Goal: Find specific page/section: Find specific page/section

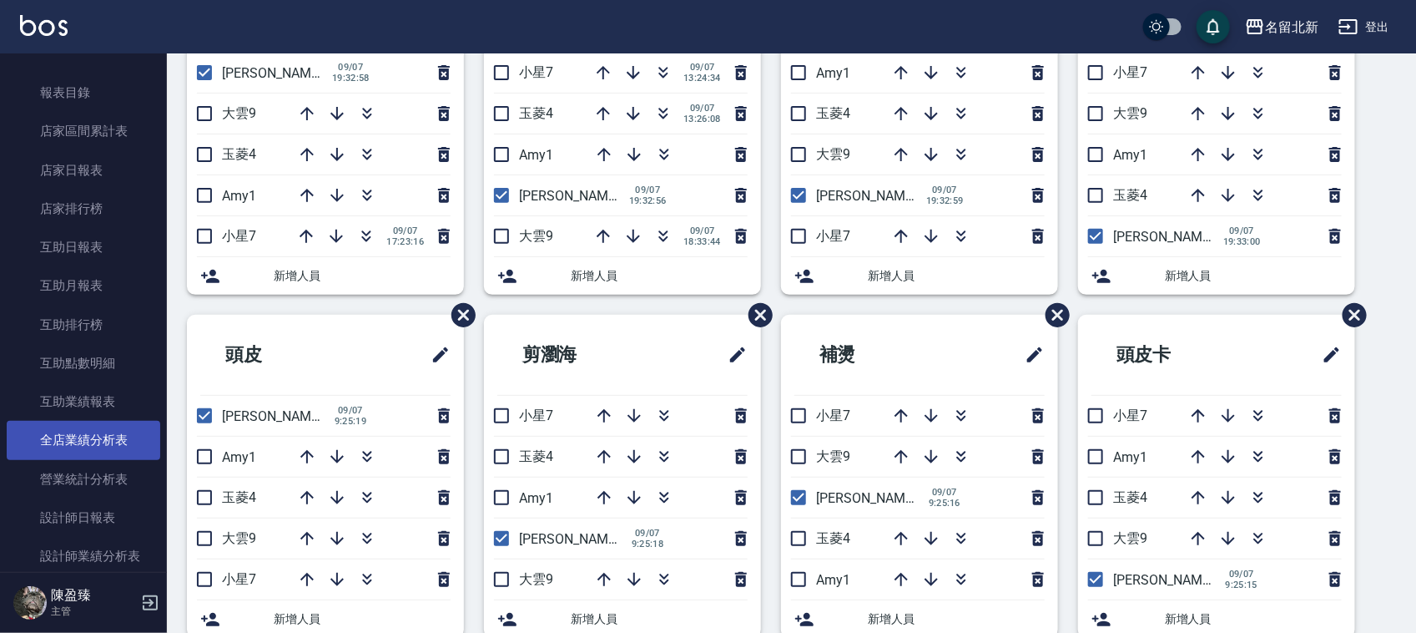
scroll to position [626, 0]
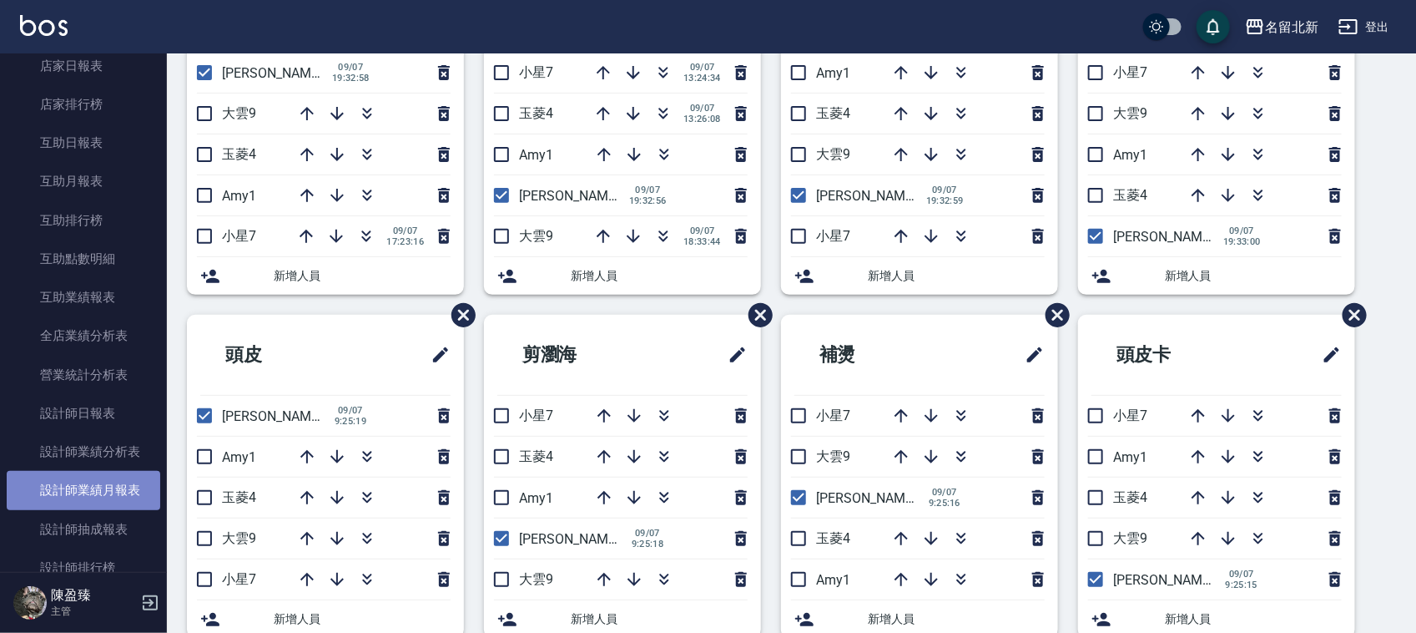
click at [113, 495] on link "設計師業績月報表" at bounding box center [84, 490] width 154 height 38
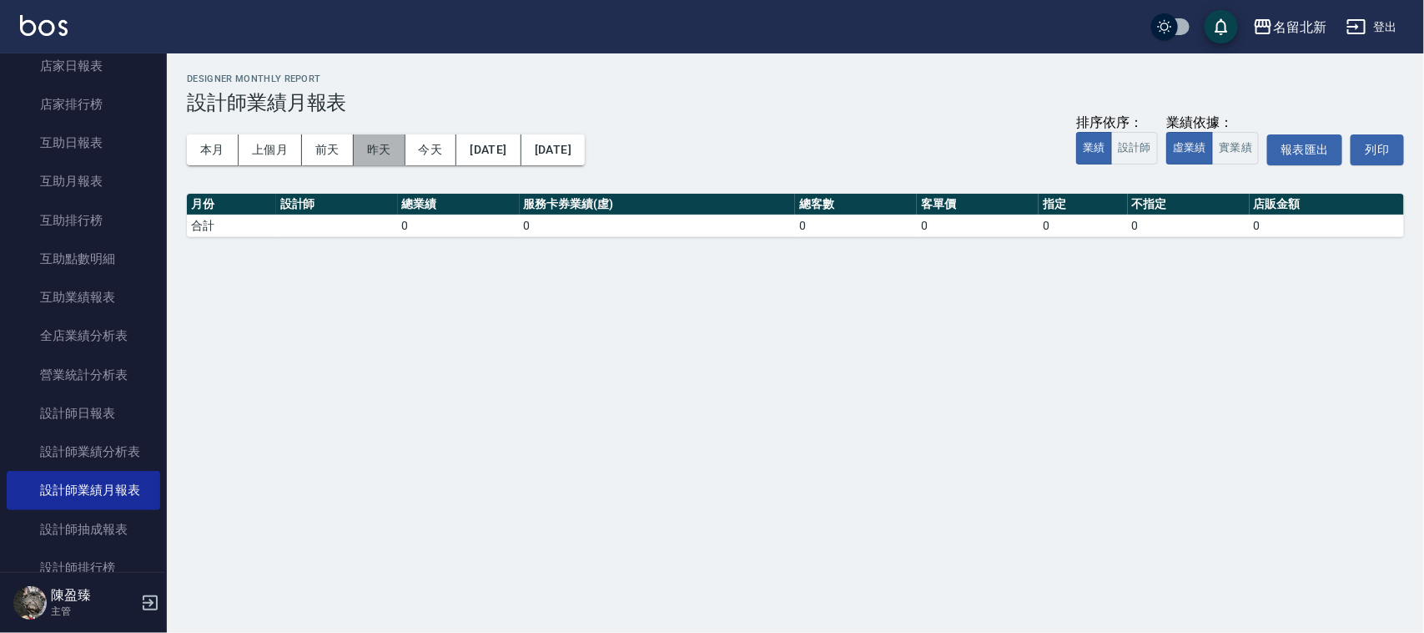
click at [376, 143] on button "昨天" at bounding box center [380, 149] width 52 height 31
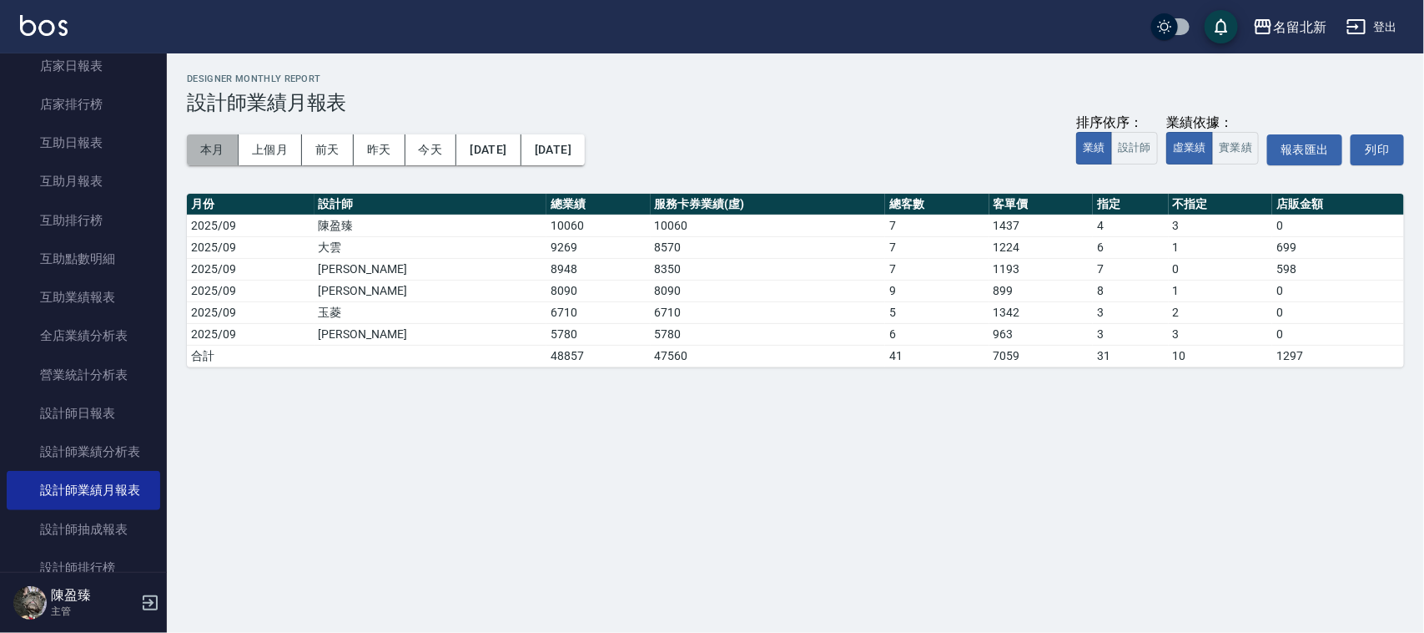
click at [215, 144] on button "本月" at bounding box center [213, 149] width 52 height 31
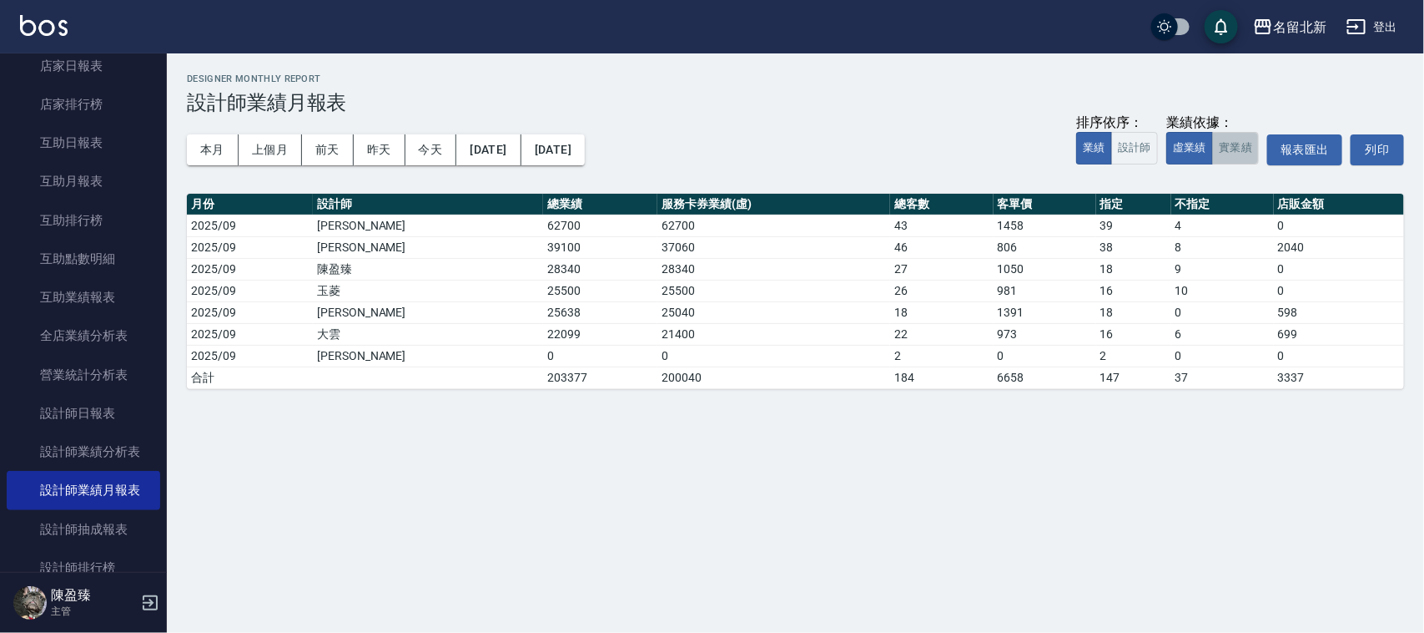
click at [1235, 154] on button "實業績" at bounding box center [1235, 148] width 47 height 33
click at [381, 152] on button "昨天" at bounding box center [380, 149] width 52 height 31
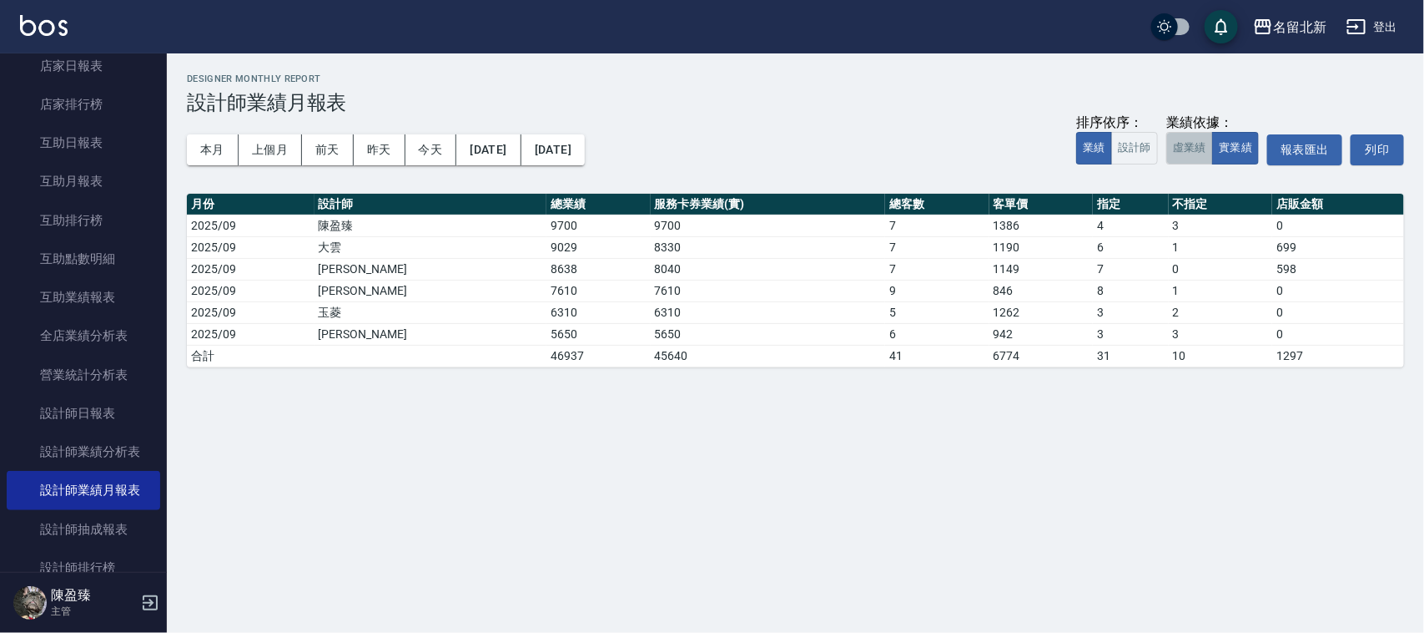
click at [1193, 154] on button "虛業績" at bounding box center [1190, 148] width 47 height 33
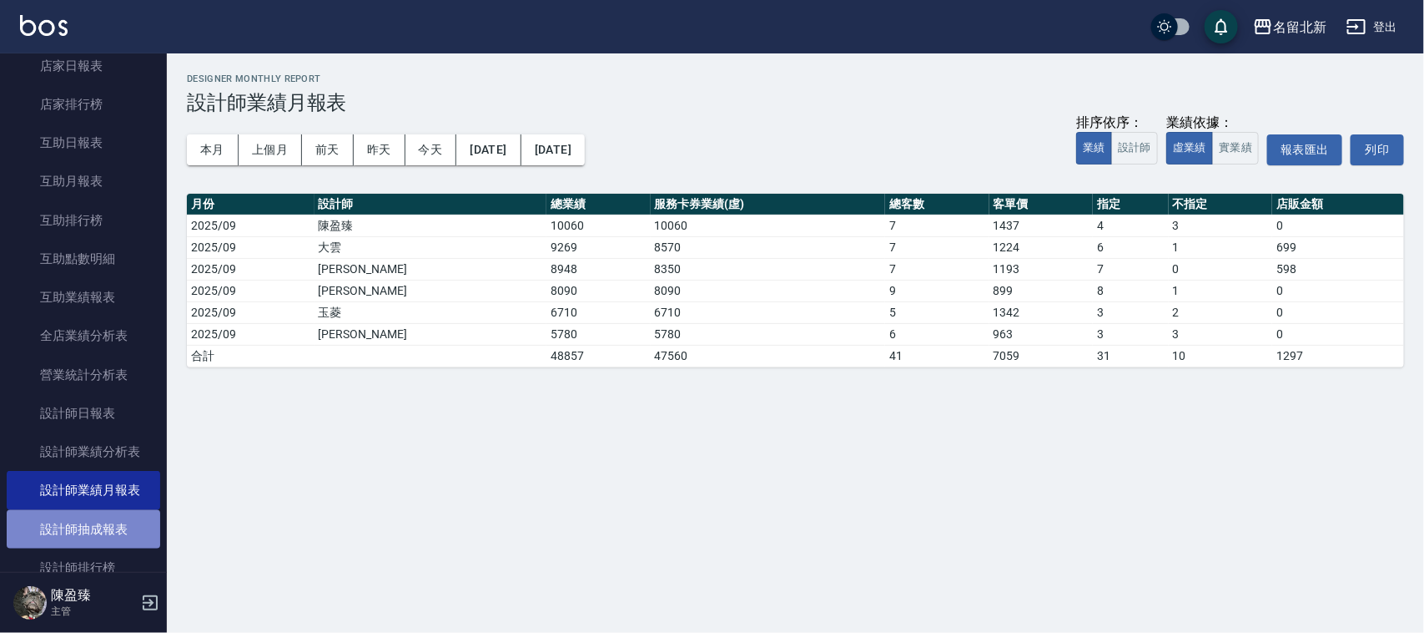
click at [89, 530] on link "設計師抽成報表" at bounding box center [84, 529] width 154 height 38
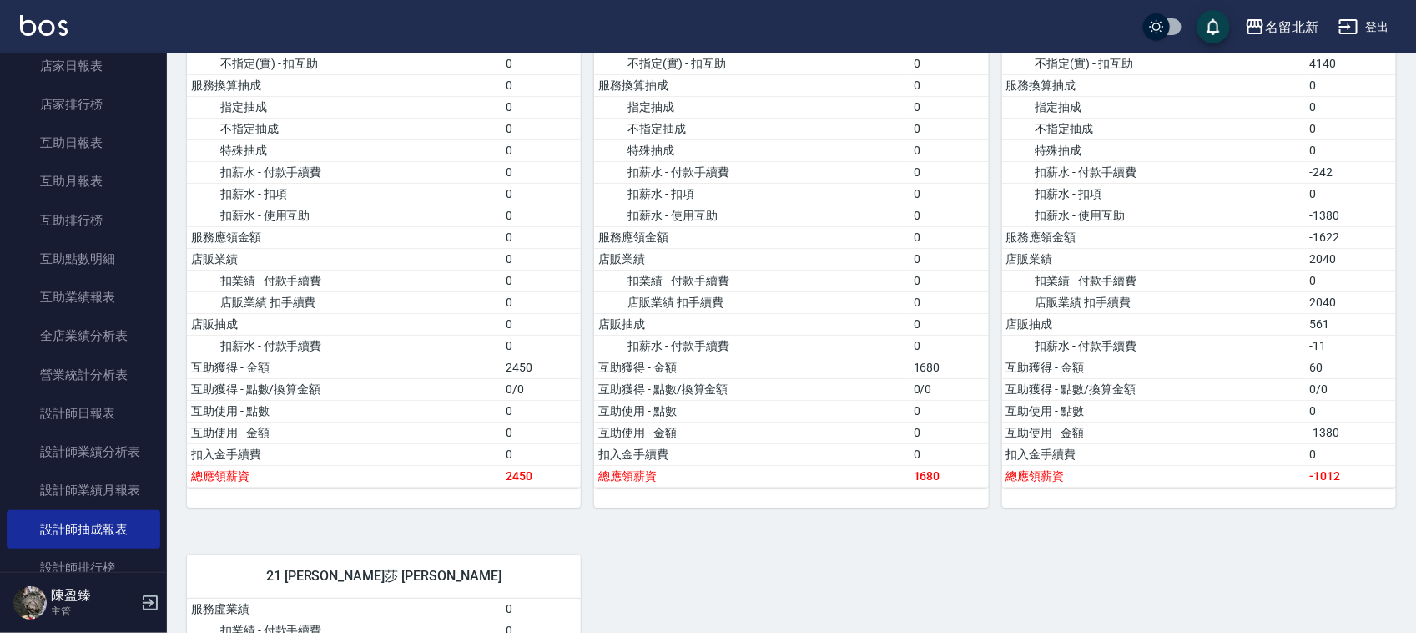
scroll to position [2608, 0]
drag, startPoint x: 69, startPoint y: 488, endPoint x: 76, endPoint y: 502, distance: 14.9
click at [72, 486] on link "設計師業績月報表" at bounding box center [84, 490] width 154 height 38
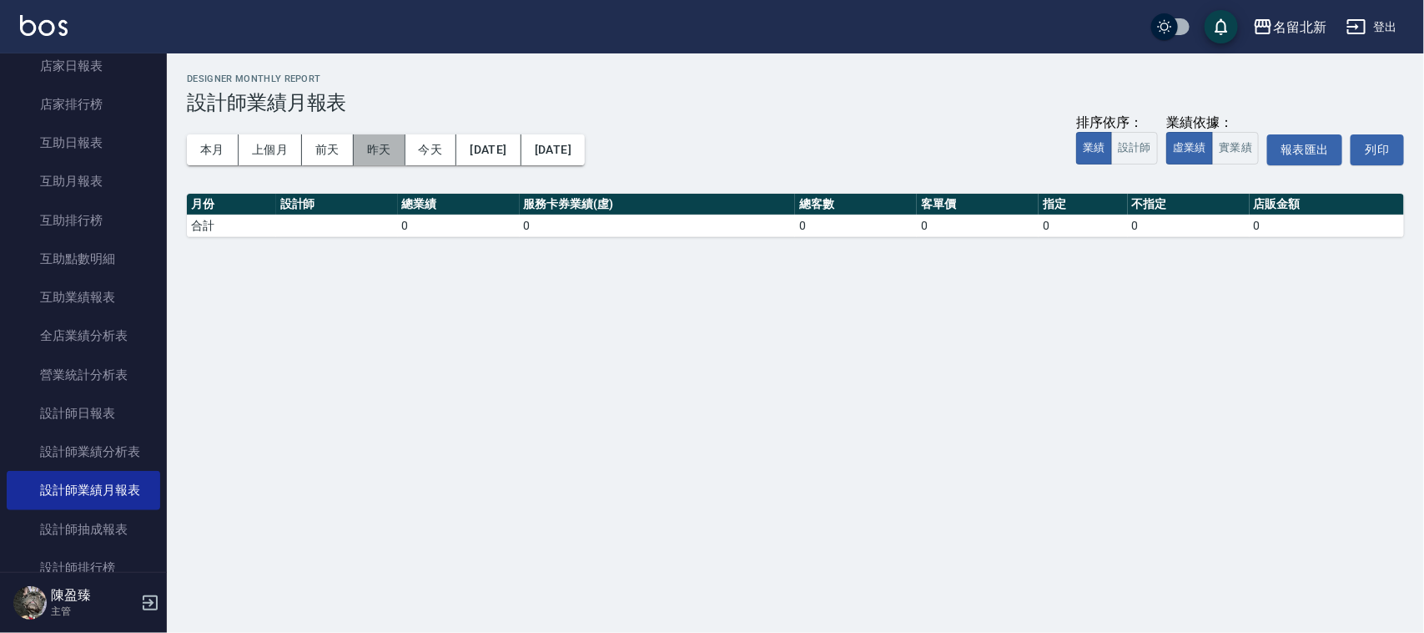
click at [369, 152] on button "昨天" at bounding box center [380, 149] width 52 height 31
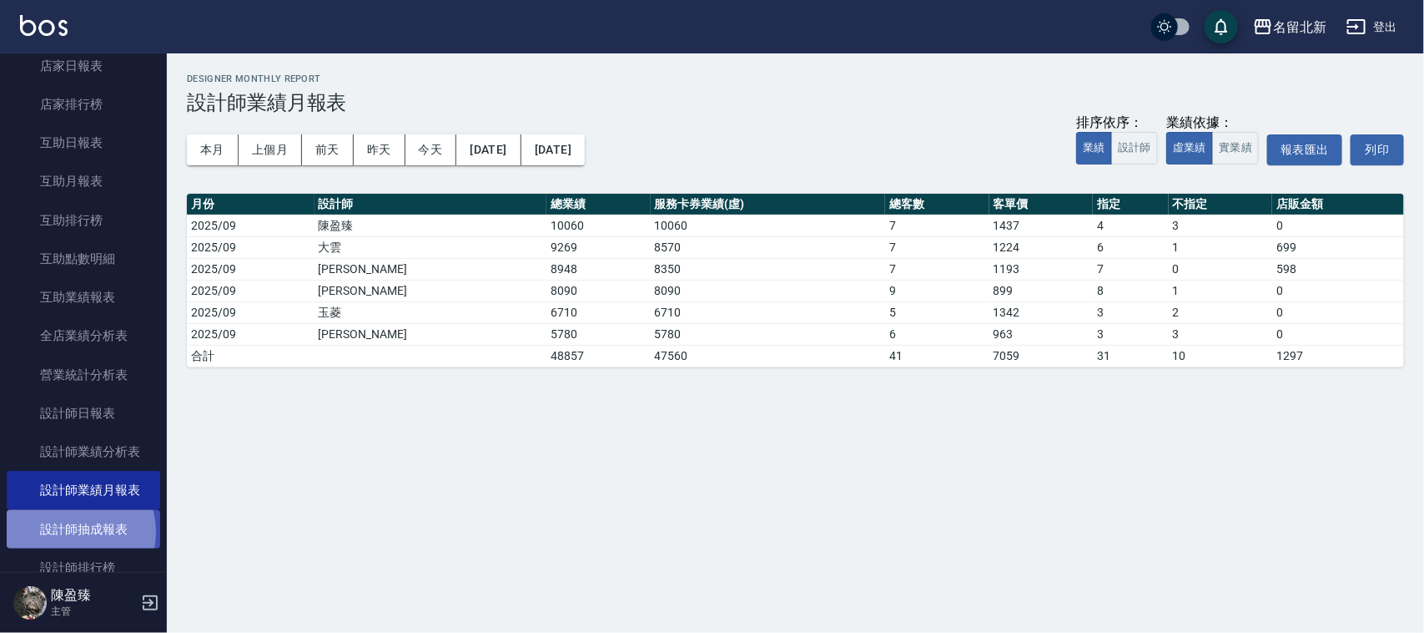
click at [68, 531] on link "設計師抽成報表" at bounding box center [84, 529] width 154 height 38
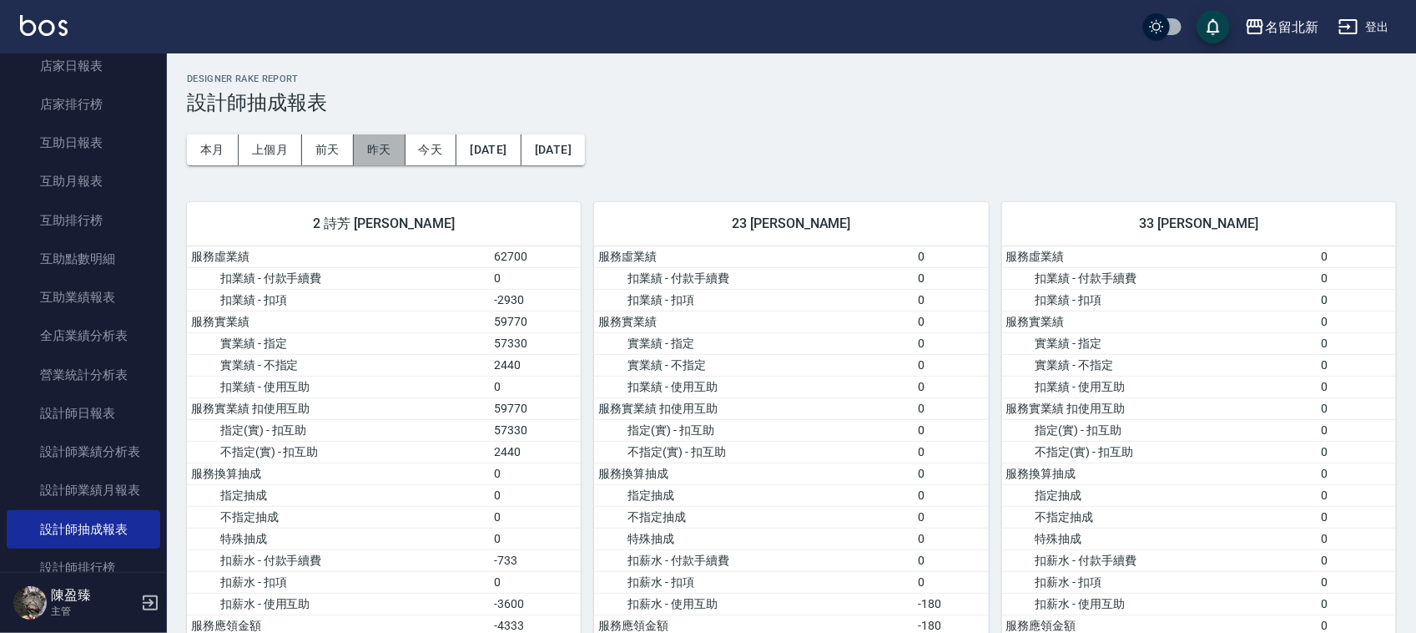
click at [392, 143] on button "昨天" at bounding box center [380, 149] width 52 height 31
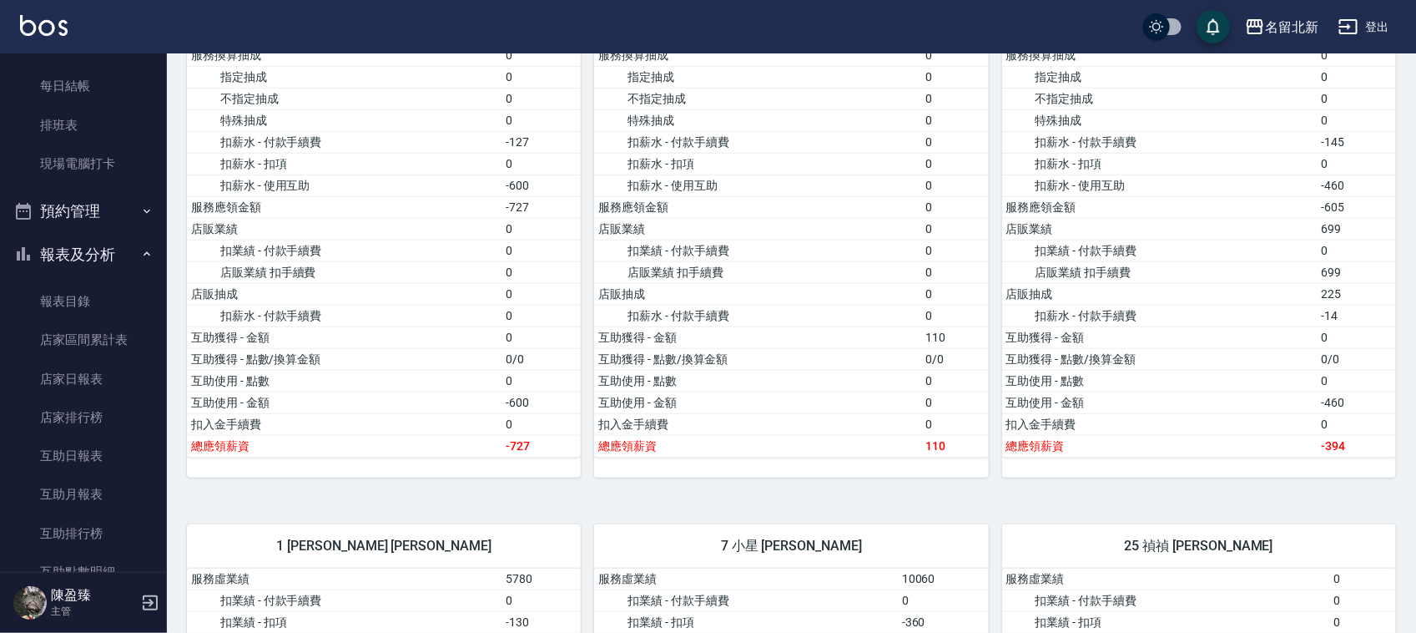
scroll to position [417, 0]
click at [80, 129] on link "排班表" at bounding box center [84, 125] width 154 height 38
